Goal: Information Seeking & Learning: Learn about a topic

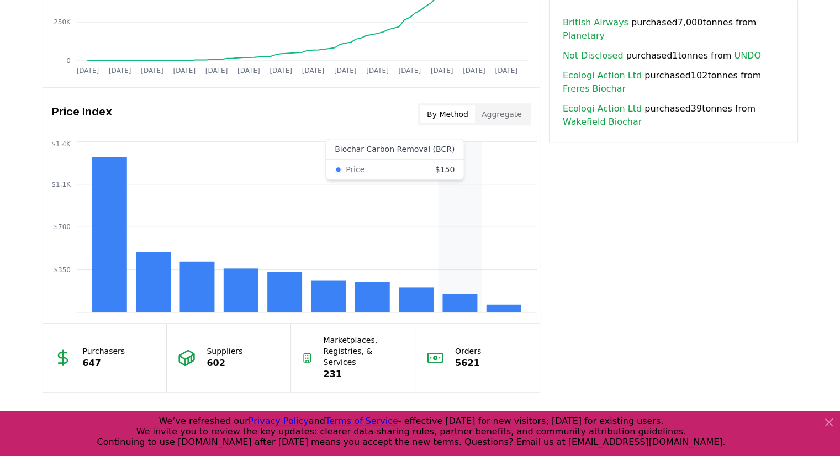
scroll to position [828, 0]
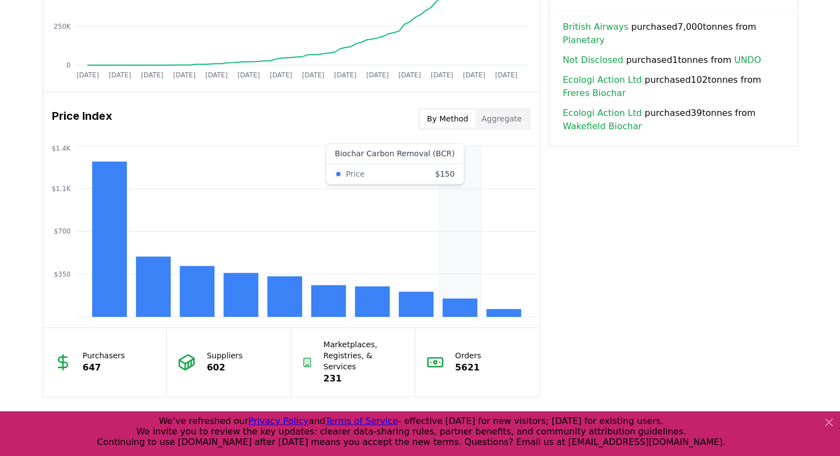
click at [453, 267] on icon "$350 $700 $1.1K $1.4K" at bounding box center [291, 231] width 496 height 177
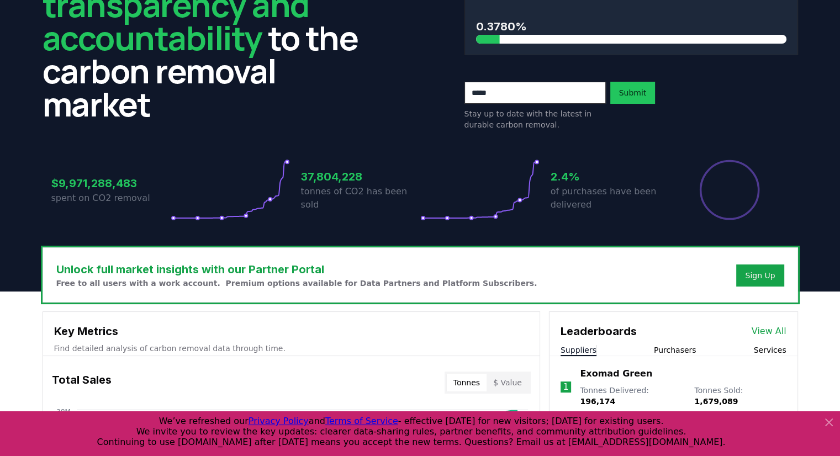
scroll to position [0, 0]
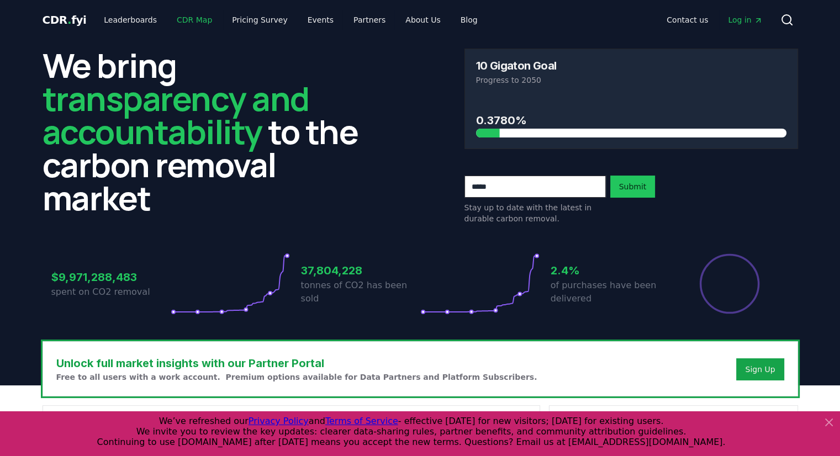
click at [188, 22] on link "CDR Map" at bounding box center [194, 20] width 53 height 20
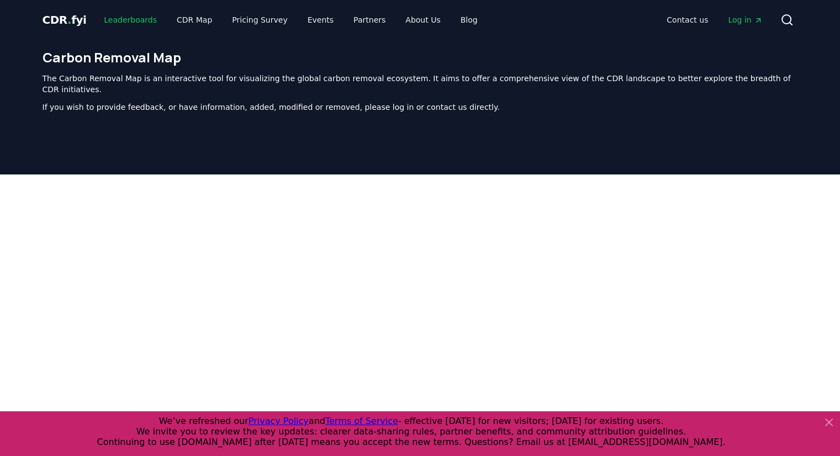
click at [128, 22] on link "Leaderboards" at bounding box center [130, 20] width 71 height 20
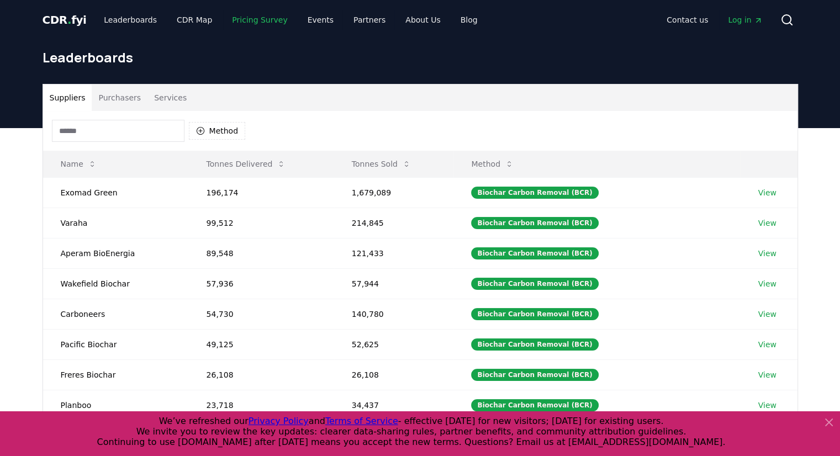
click at [260, 21] on link "Pricing Survey" at bounding box center [259, 20] width 73 height 20
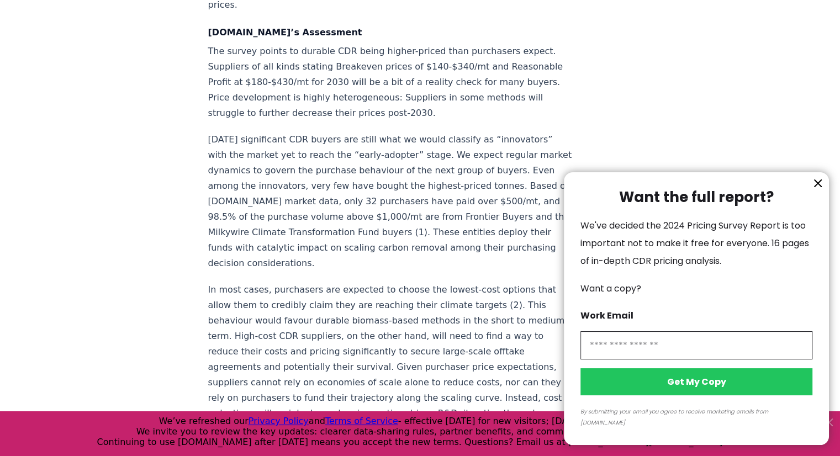
scroll to position [1864, 0]
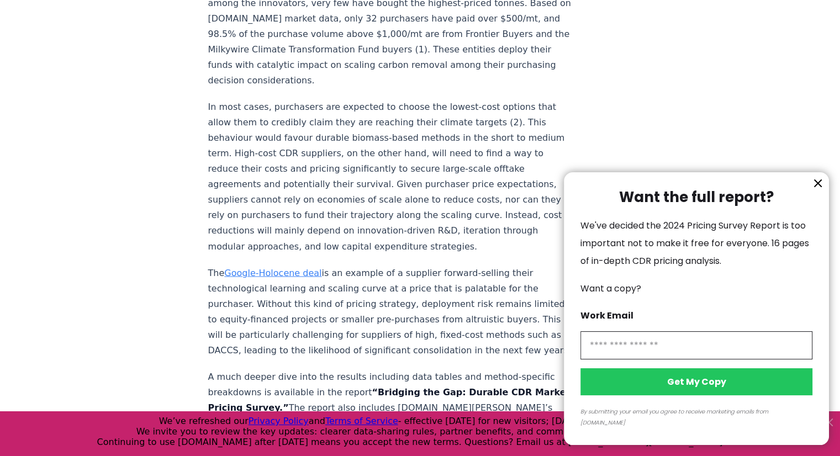
click at [203, 243] on div at bounding box center [420, 228] width 840 height 456
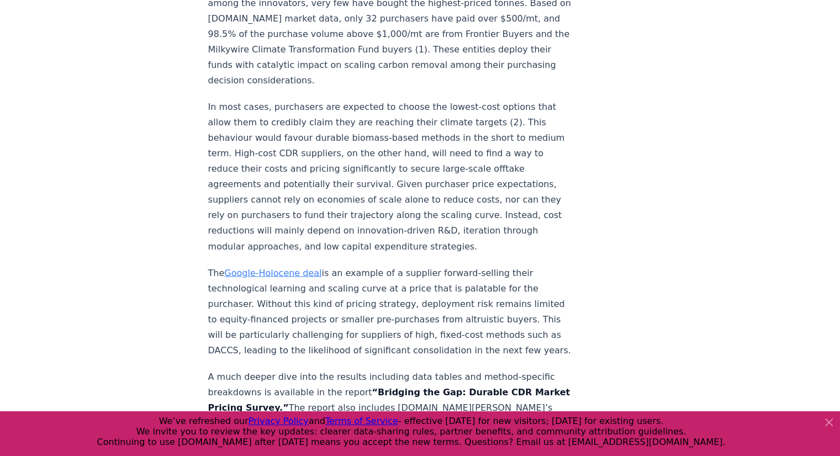
click at [203, 243] on div at bounding box center [420, 228] width 840 height 456
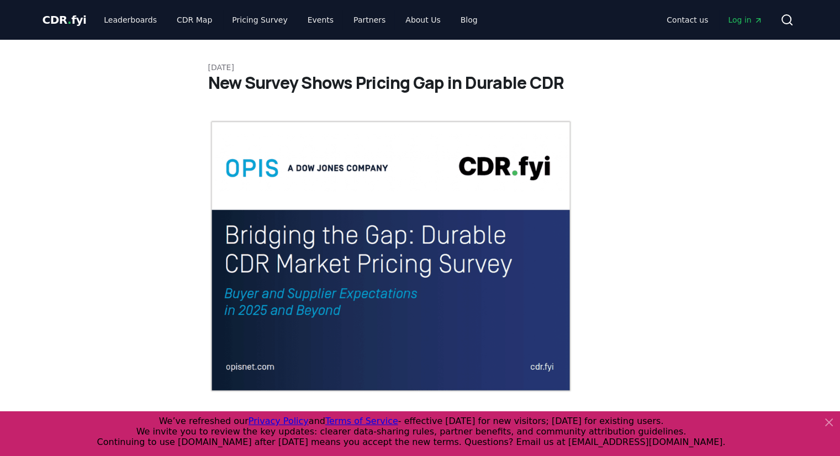
click at [265, 266] on img at bounding box center [390, 256] width 365 height 274
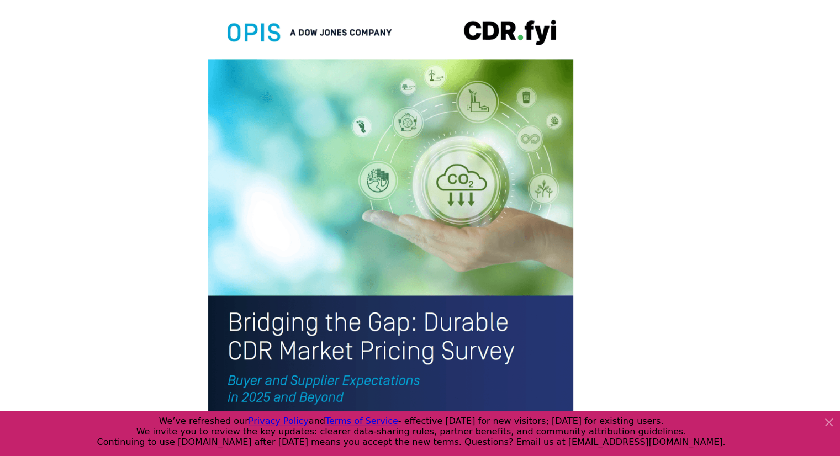
scroll to position [2347, 0]
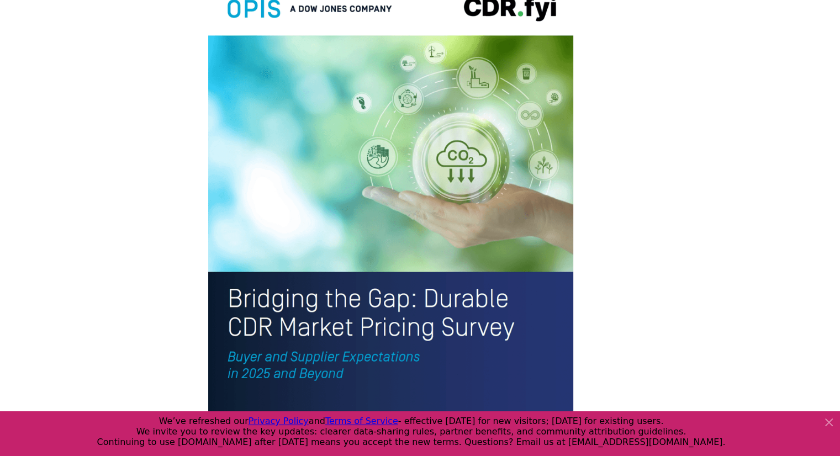
click at [351, 91] on img at bounding box center [390, 214] width 365 height 476
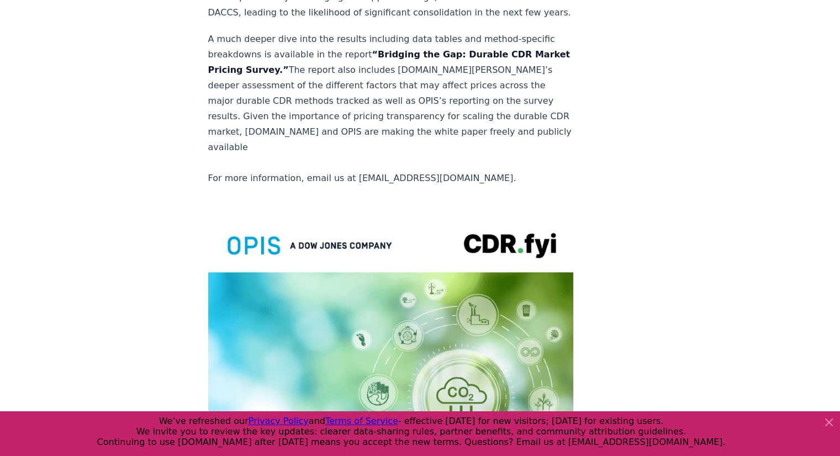
scroll to position [1953, 0]
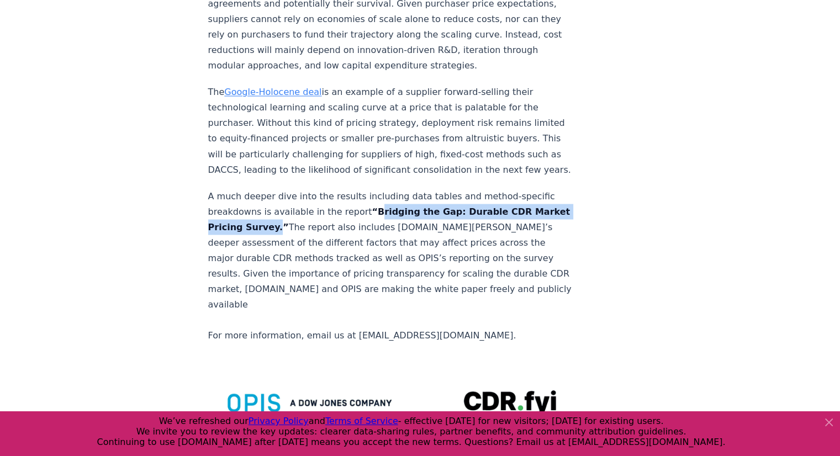
drag, startPoint x: 364, startPoint y: 178, endPoint x: 303, endPoint y: 195, distance: 64.0
click at [303, 206] on strong "“Bridging the Gap: Durable CDR Market Pricing Survey.”" at bounding box center [389, 219] width 362 height 26
copy strong "Bridging the Gap: Durable CDR Market Pricing Survey"
